Goal: Connect with others: Connect with others

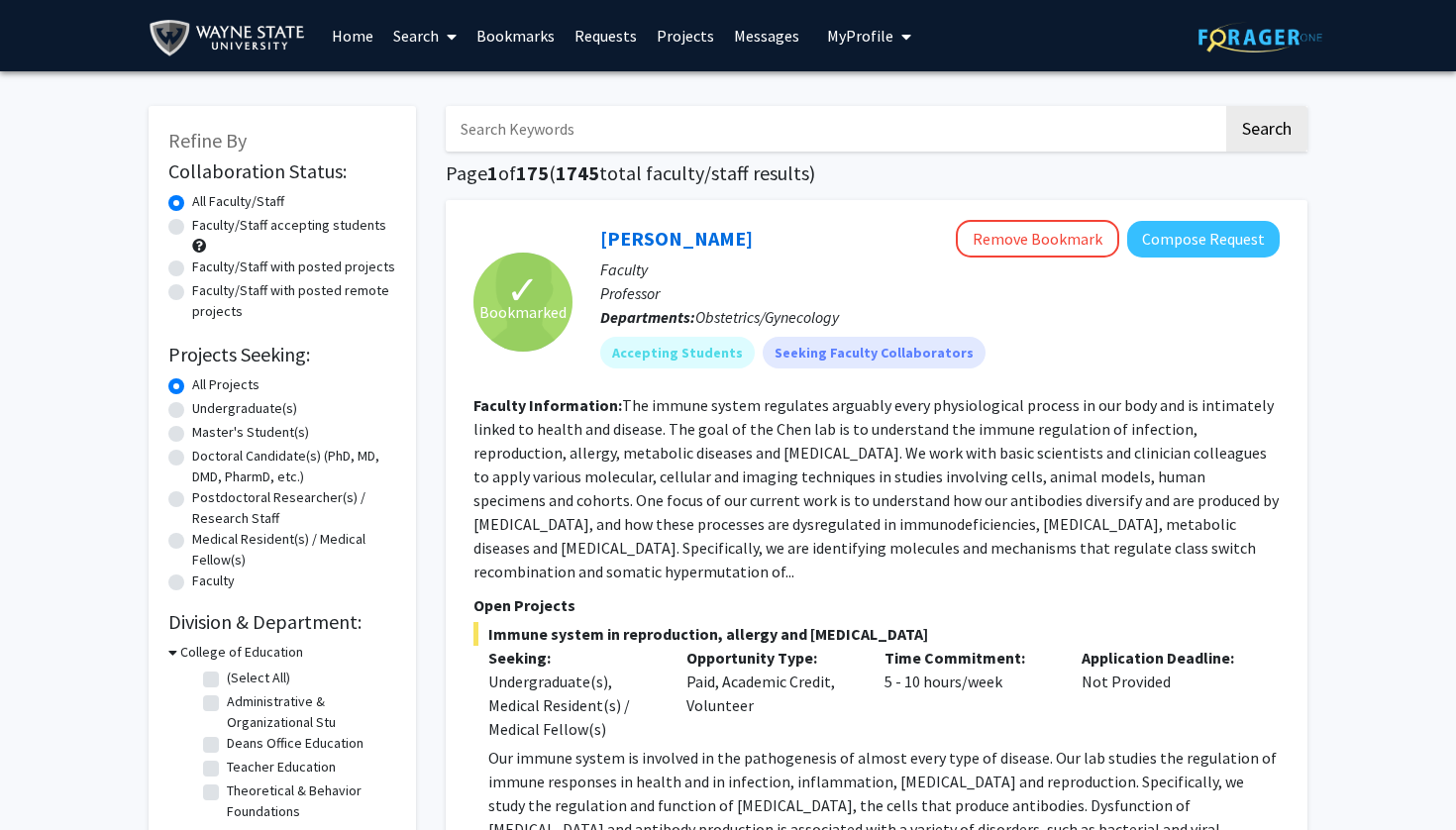
click at [518, 41] on link "Bookmarks" at bounding box center [515, 35] width 98 height 69
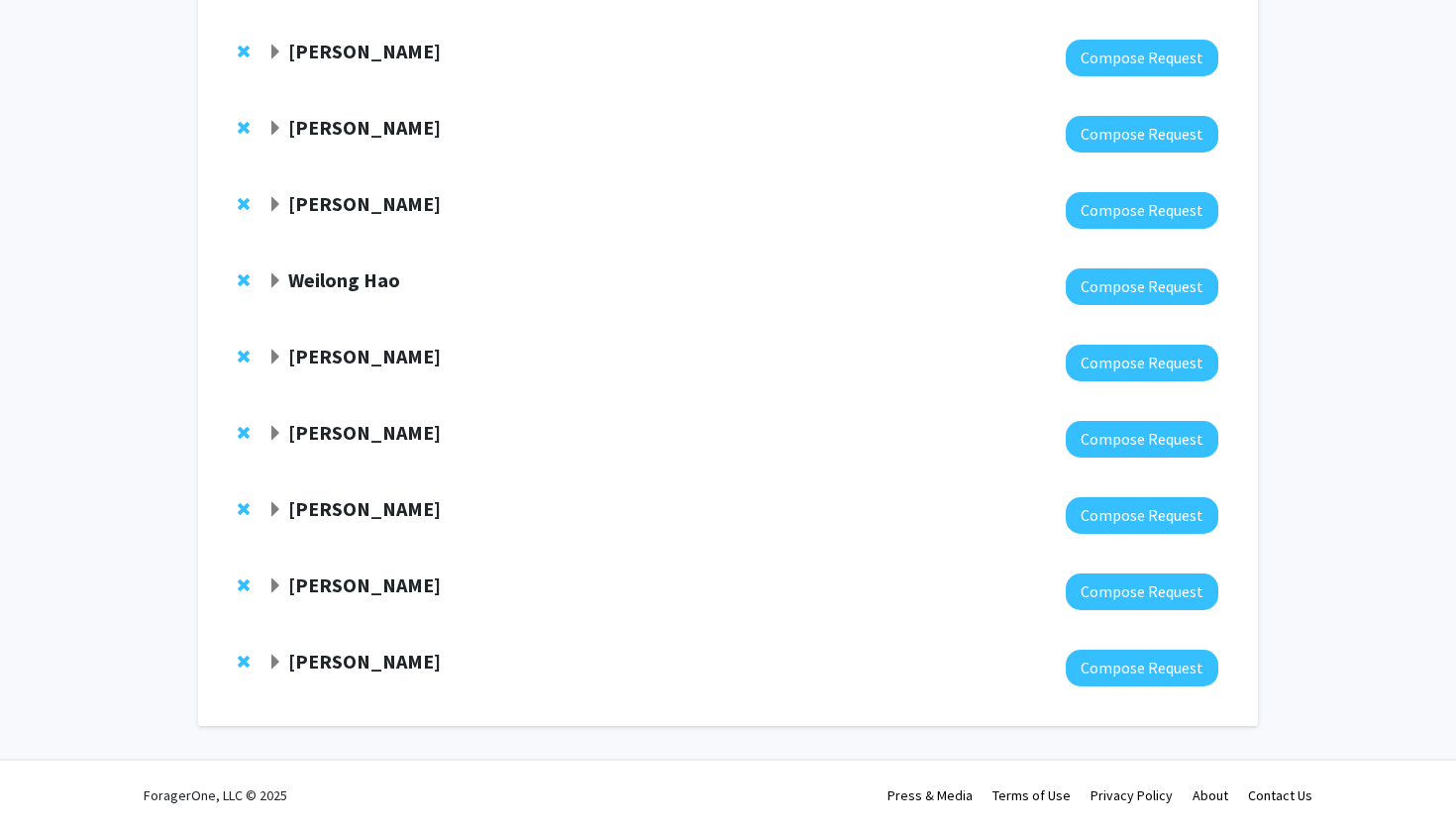
scroll to position [582, 0]
click at [272, 671] on span "Expand Laura Benjamins Bookmark" at bounding box center [276, 663] width 16 height 16
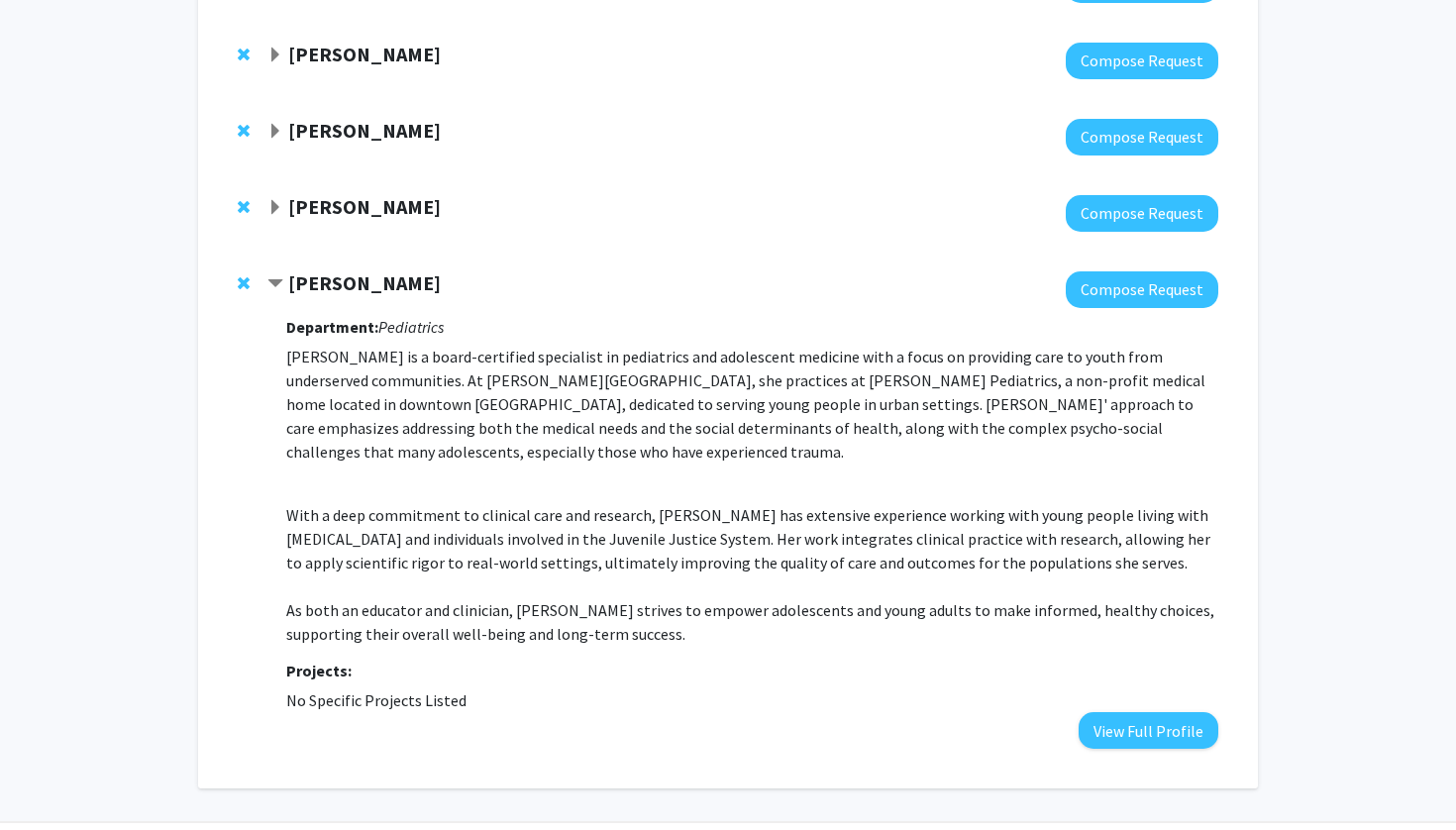
scroll to position [958, 0]
click at [277, 204] on span "Expand Bruce Berkowitz Bookmark" at bounding box center [276, 209] width 16 height 16
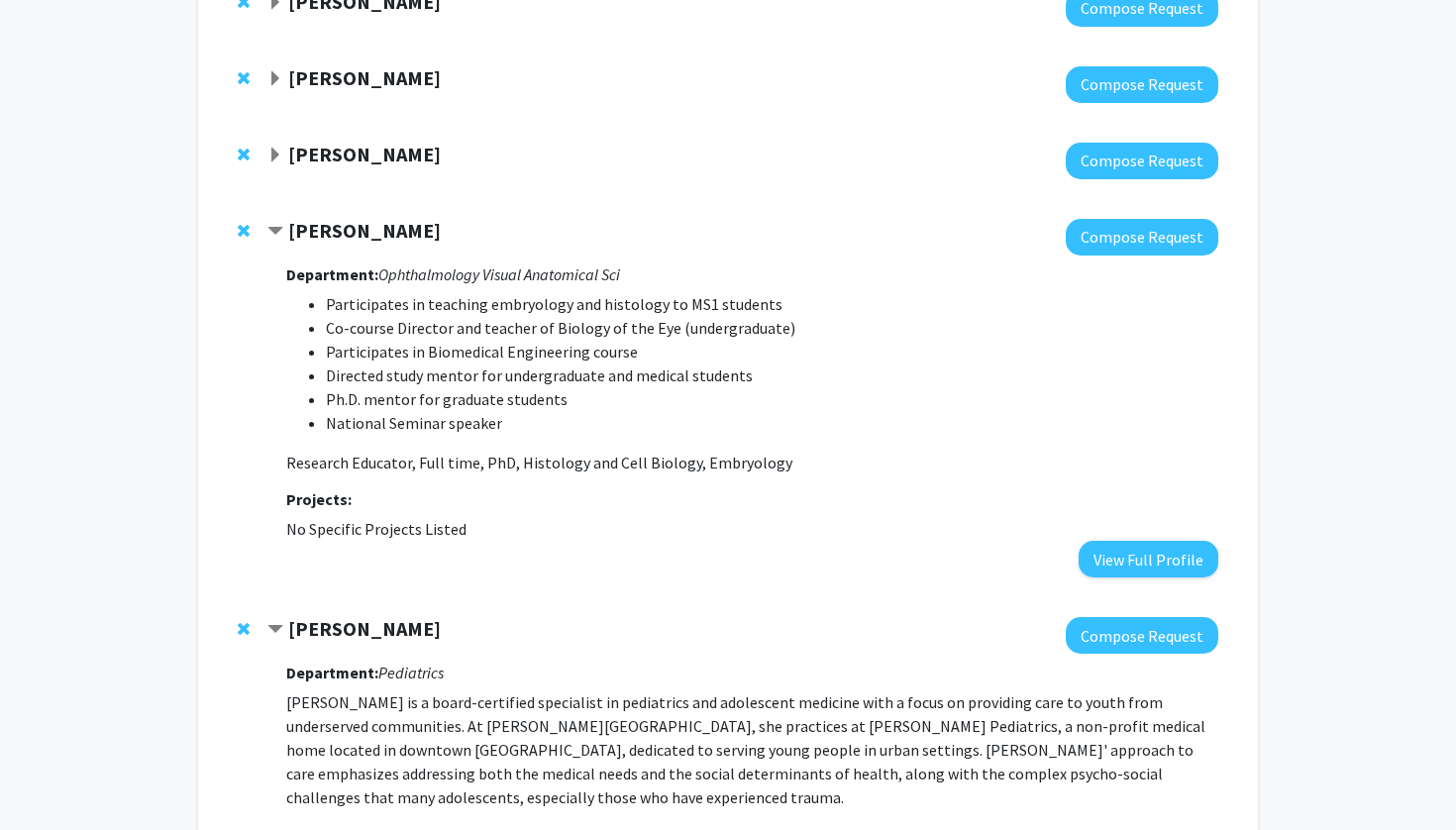
scroll to position [928, 0]
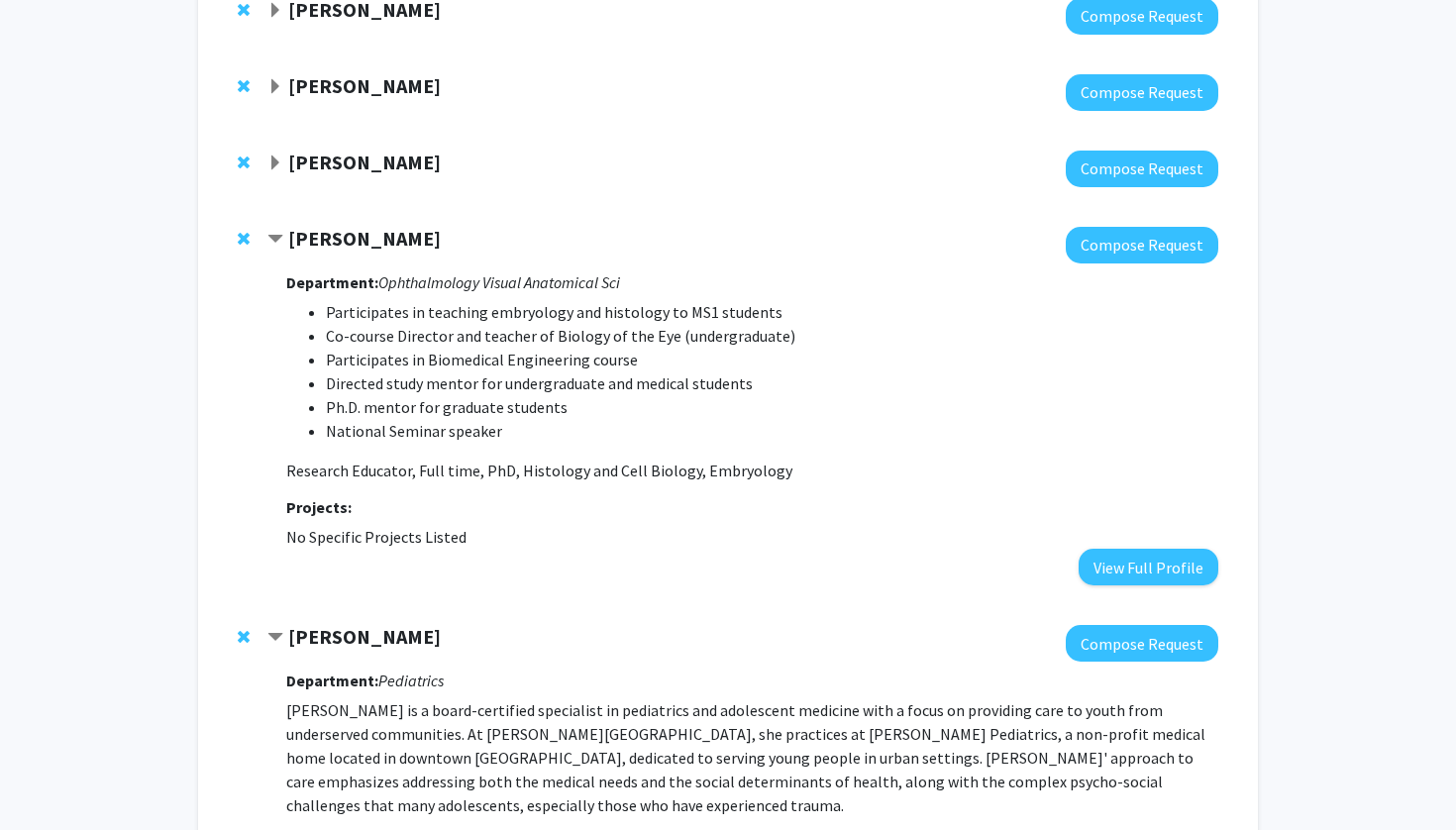
click at [276, 163] on span "Expand Hilary Marusak Bookmark" at bounding box center [276, 164] width 16 height 16
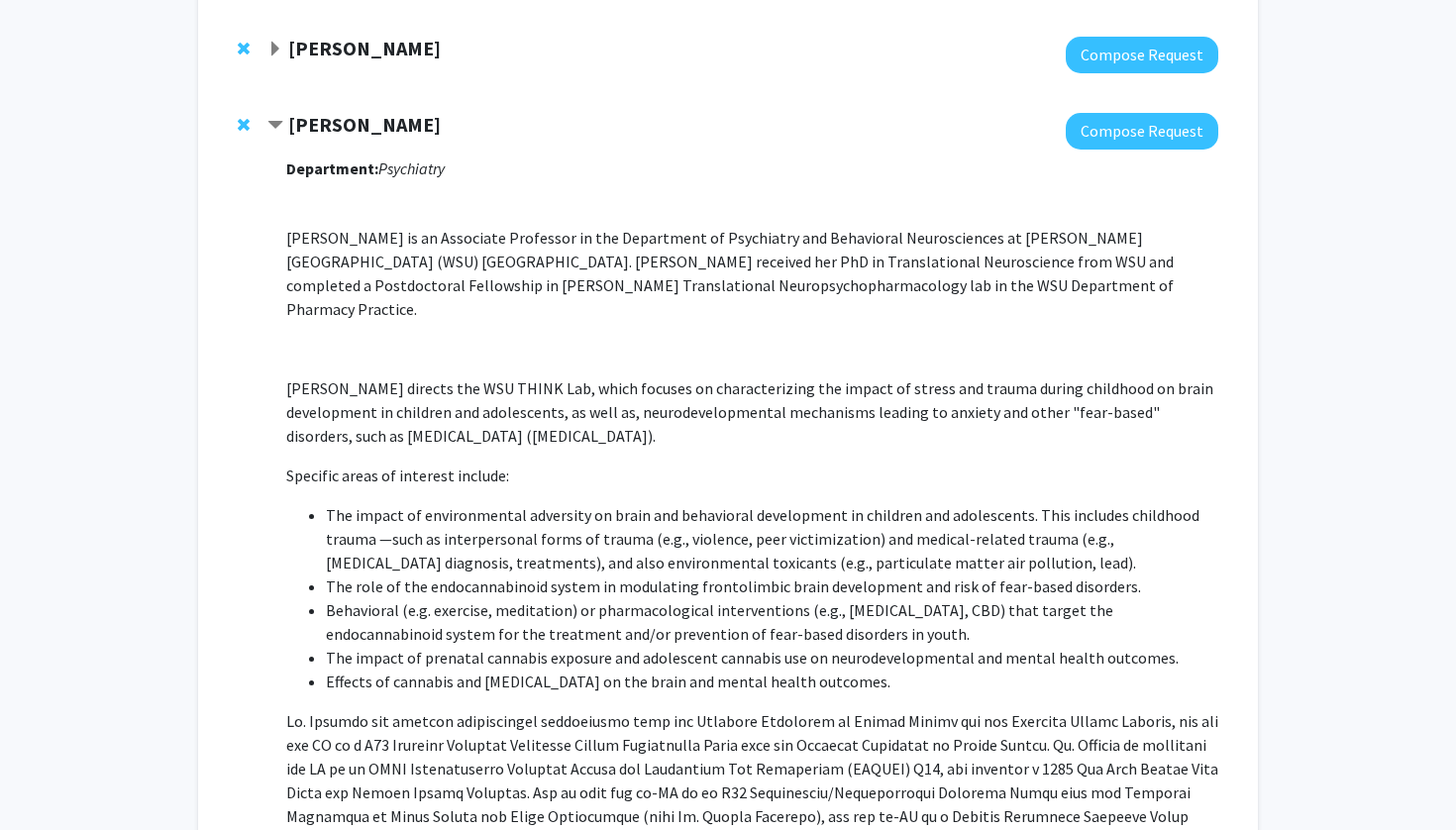
scroll to position [990, 0]
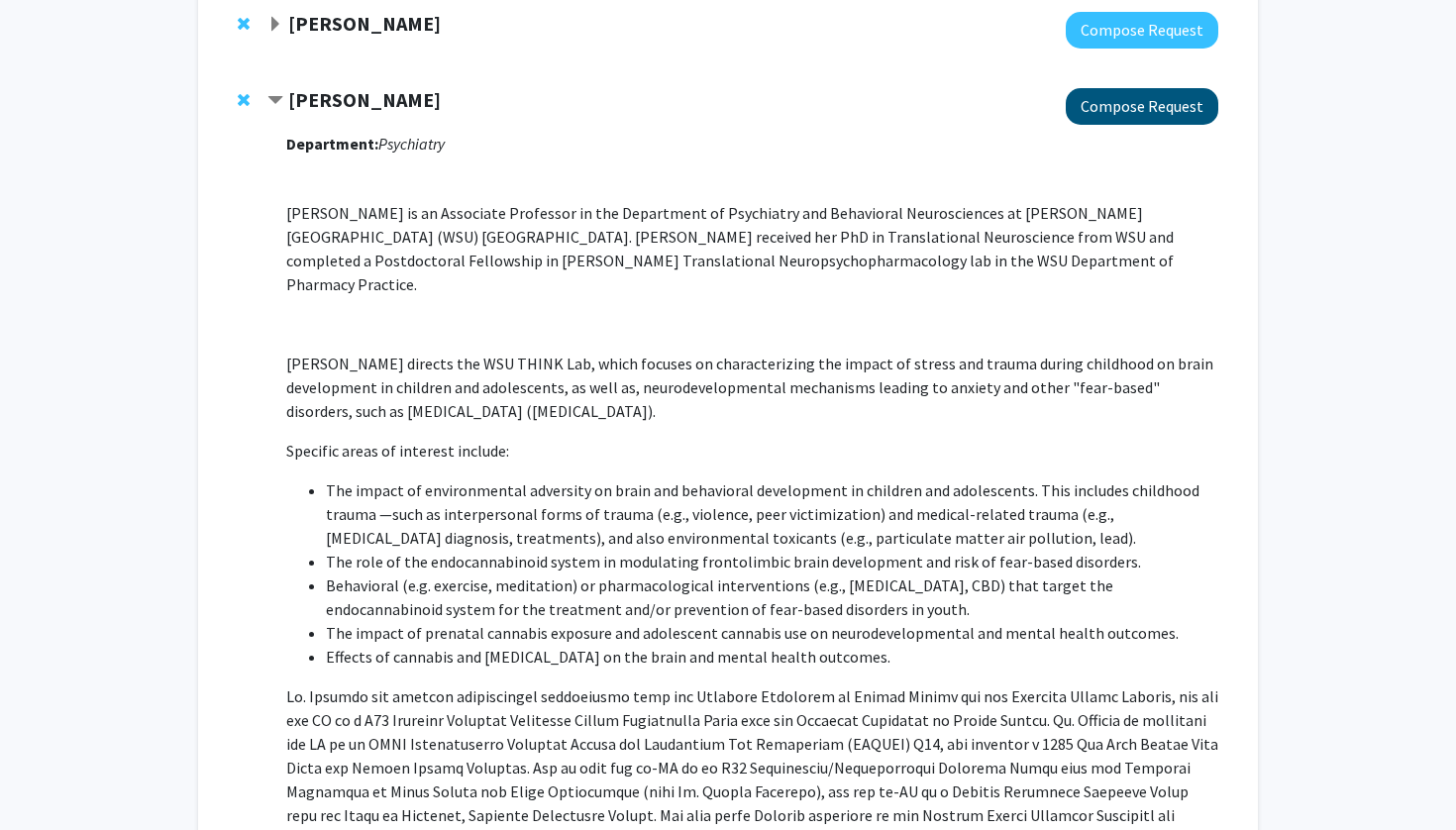
click at [1111, 117] on button "Compose Request" at bounding box center [1142, 106] width 153 height 37
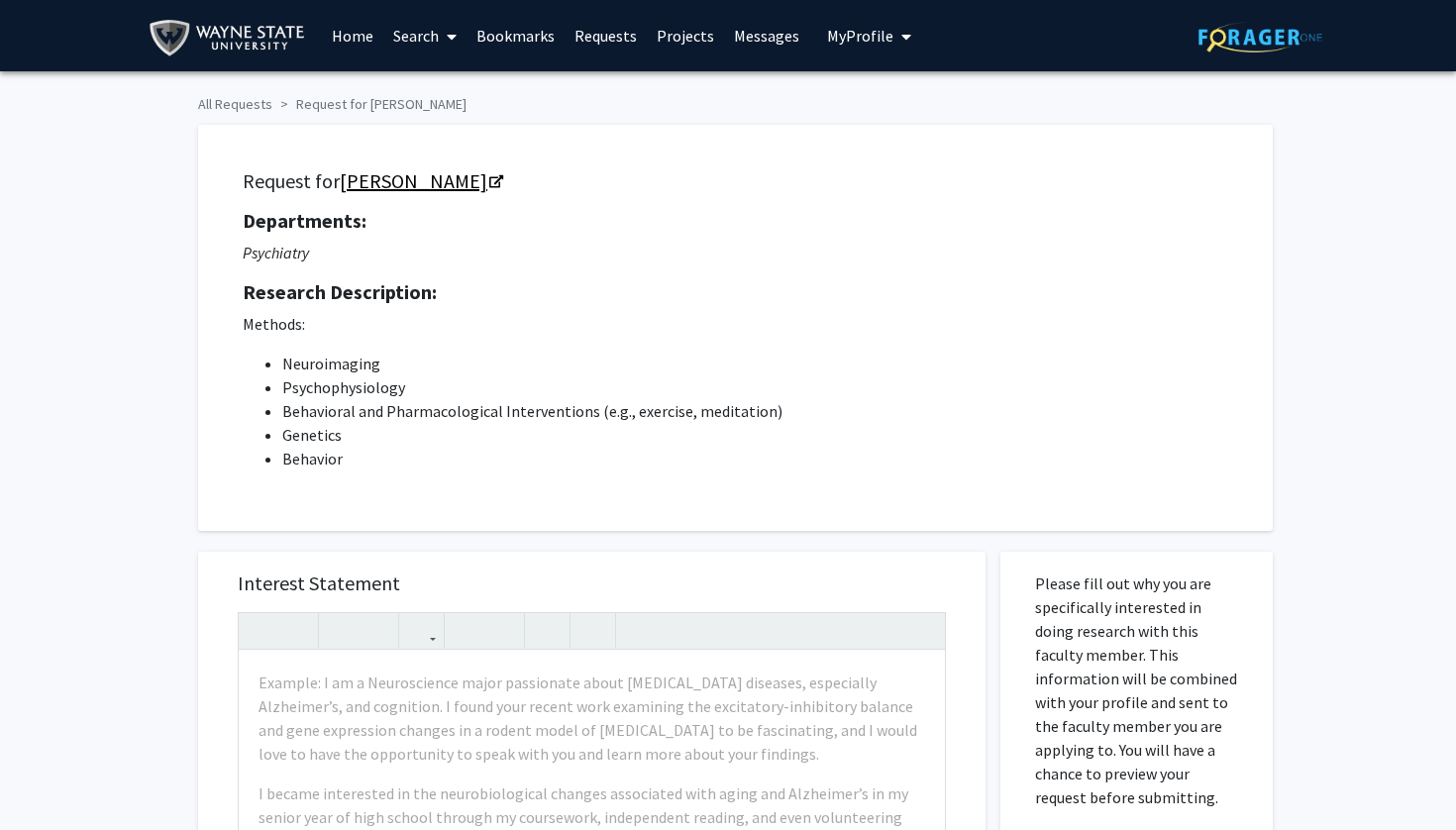
click at [447, 192] on link "[PERSON_NAME]" at bounding box center [420, 181] width 162 height 25
click at [353, 473] on div "Request for [PERSON_NAME] Departments: Psychiatry Research Description: Methods…" at bounding box center [735, 328] width 1026 height 357
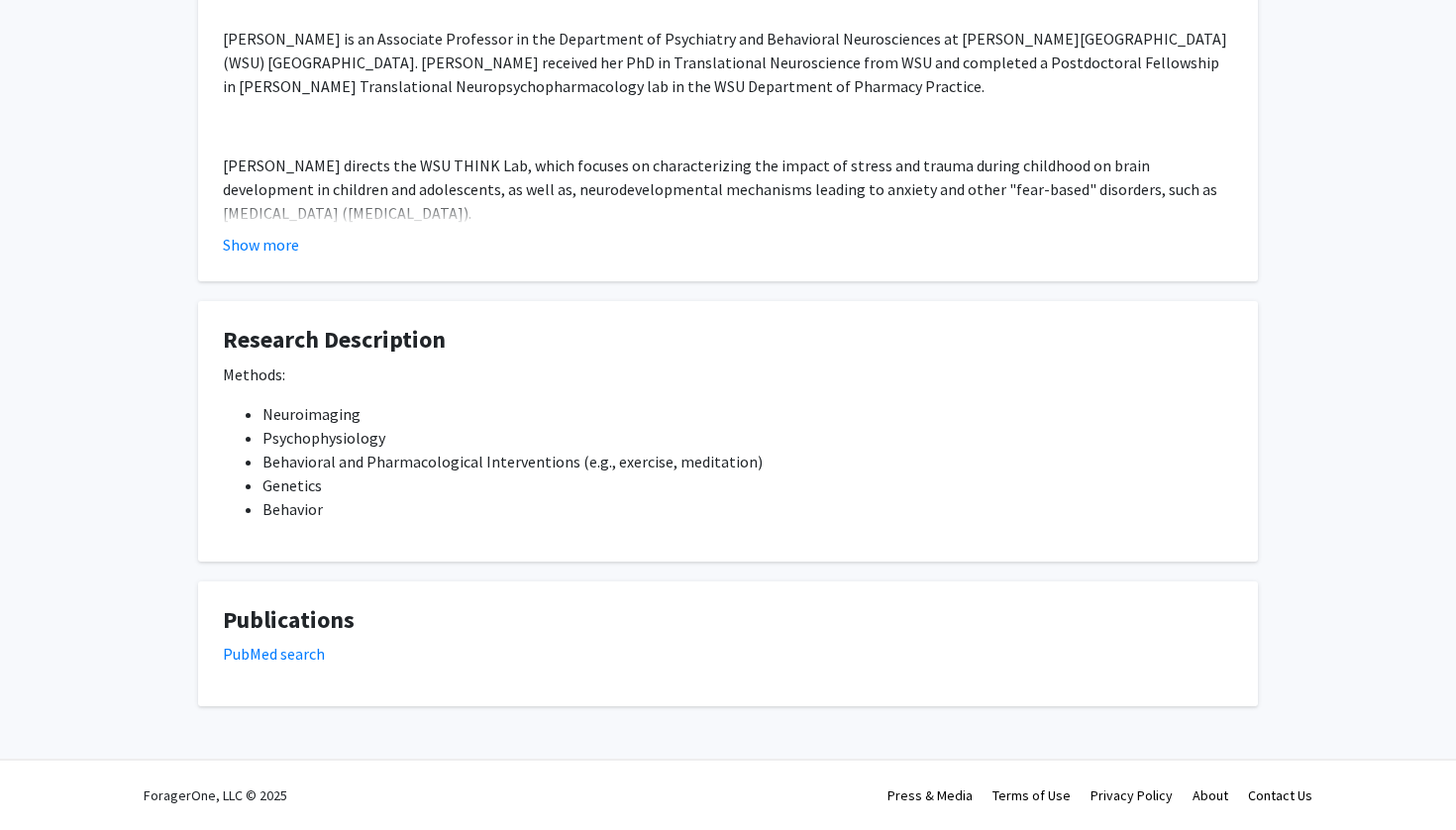
scroll to position [458, 0]
click at [272, 250] on button "Show more" at bounding box center [261, 245] width 76 height 24
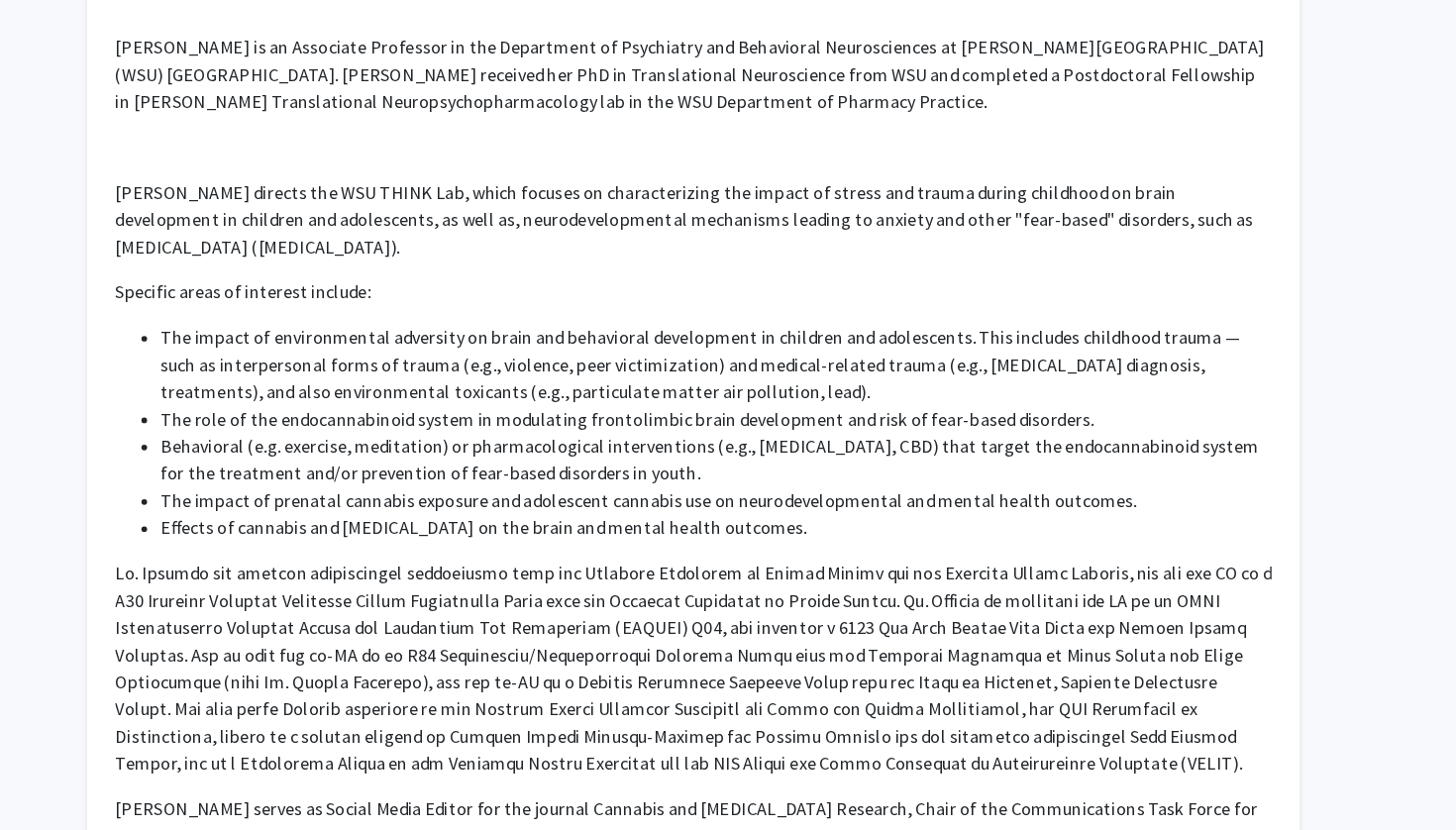
scroll to position [422, 0]
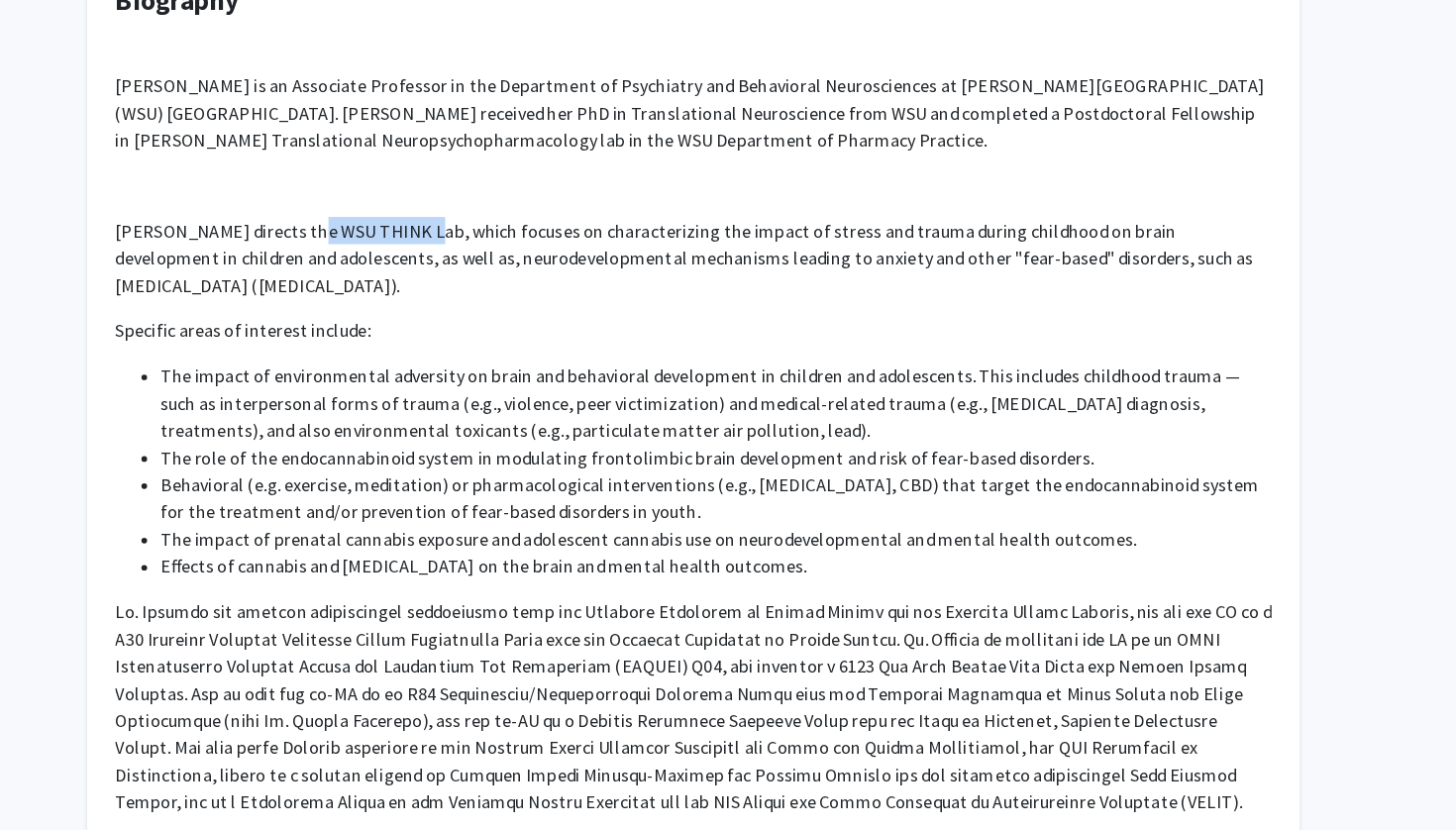
drag, startPoint x: 254, startPoint y: 202, endPoint x: 357, endPoint y: 202, distance: 103.0
click at [357, 202] on p "[PERSON_NAME] directs the WSU THINK Lab, which focuses on characterizing the im…" at bounding box center [728, 224] width 1011 height 71
copy p "WSU THINK Lab"
click at [493, 287] on p "Specific areas of interest include:" at bounding box center [728, 289] width 1011 height 24
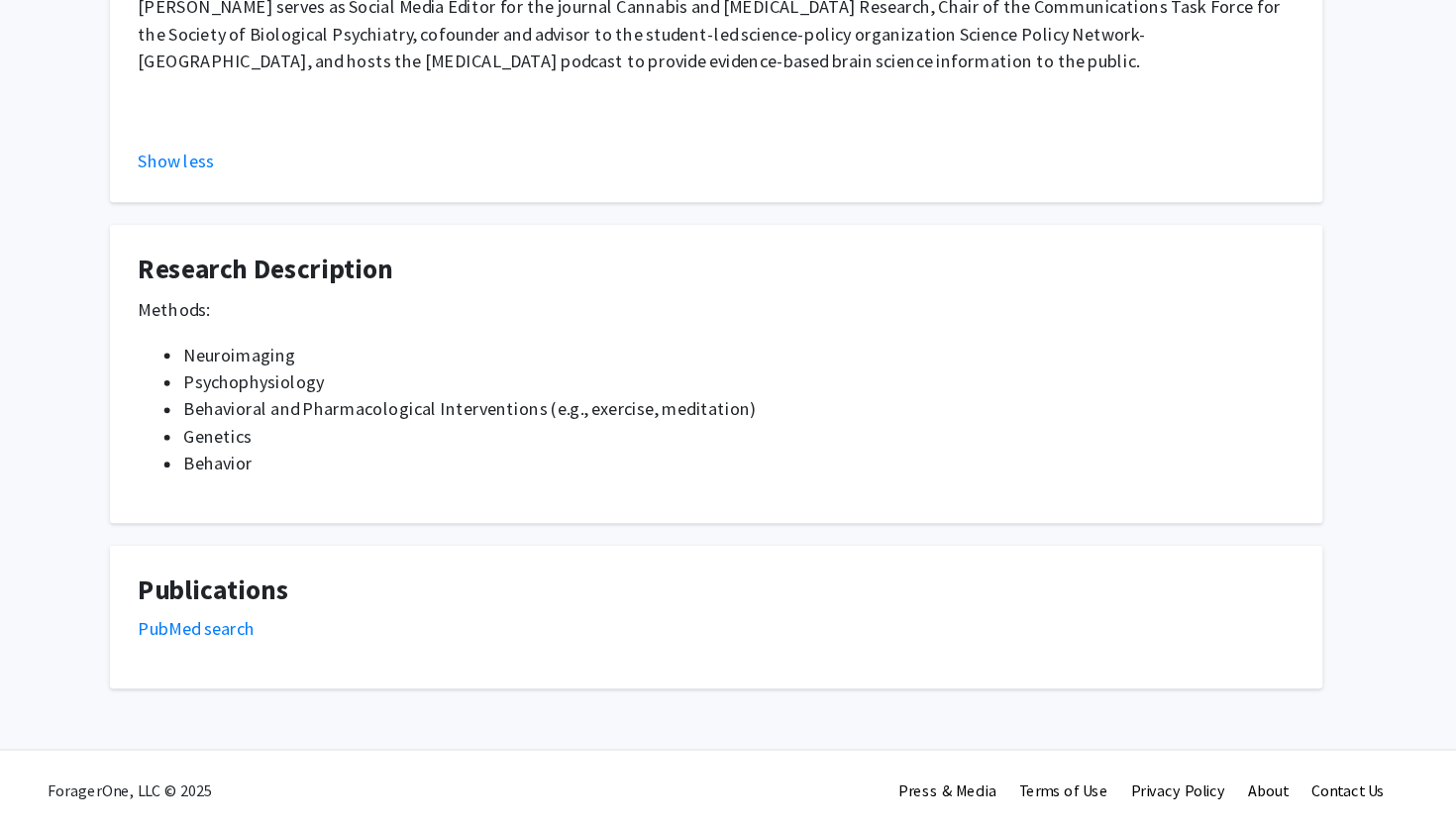
scroll to position [1053, 0]
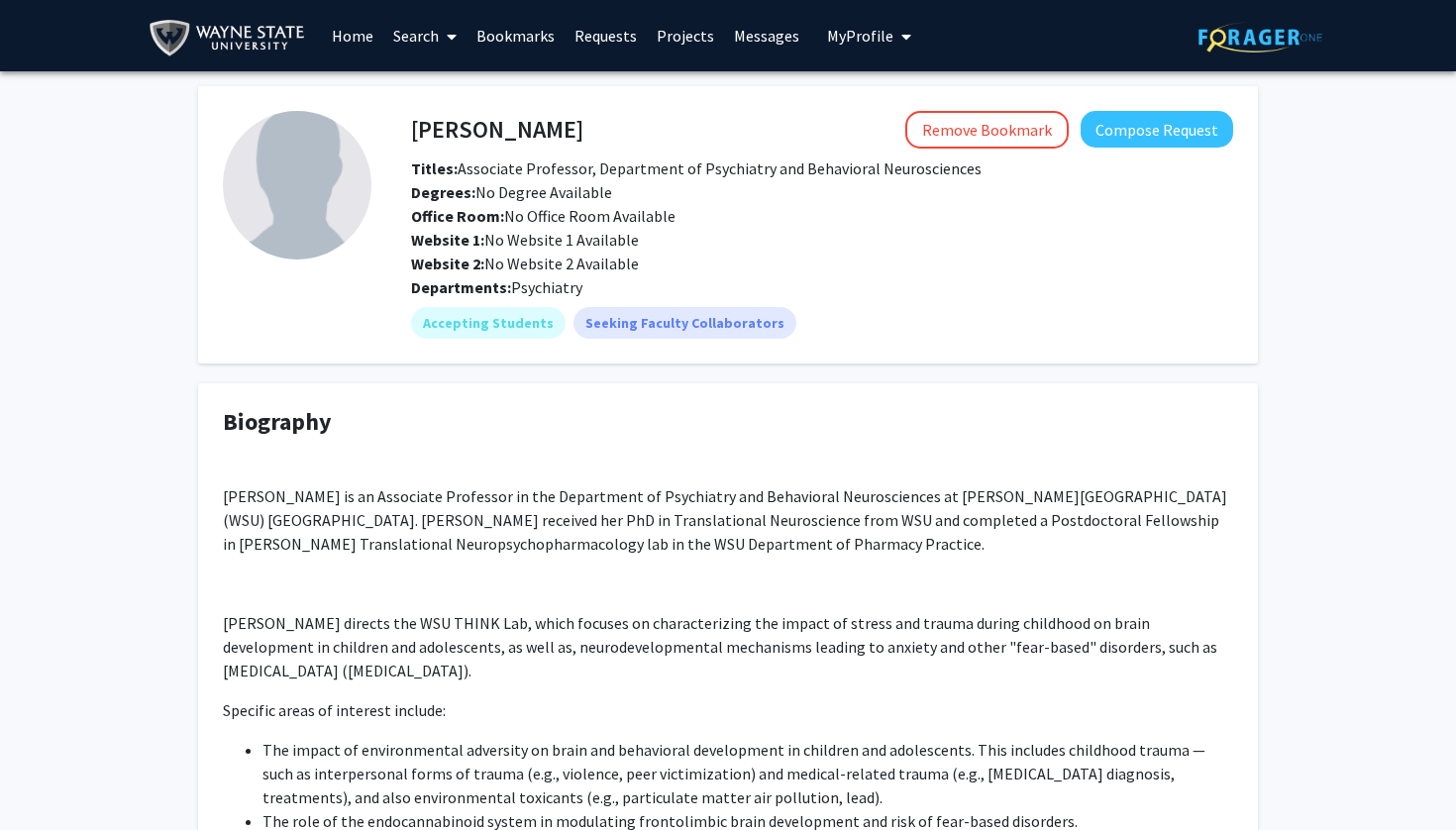
scroll to position [0, 0]
drag, startPoint x: 1331, startPoint y: 787, endPoint x: 589, endPoint y: 530, distance: 785.2
click at [589, 530] on p "[PERSON_NAME] is an Associate Professor in the Department of Psychiatry and Beh…" at bounding box center [728, 519] width 1011 height 71
